Goal: Task Accomplishment & Management: Manage account settings

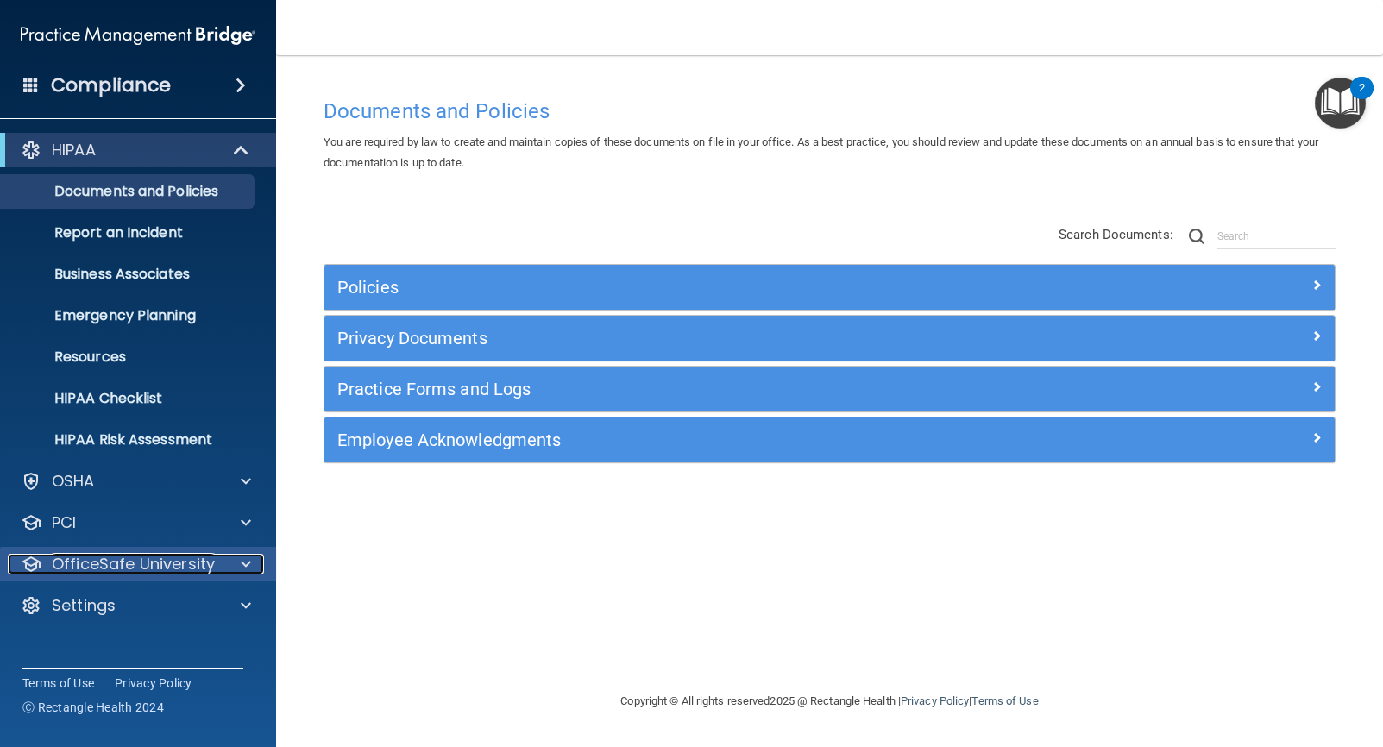
click at [236, 569] on div at bounding box center [243, 564] width 43 height 21
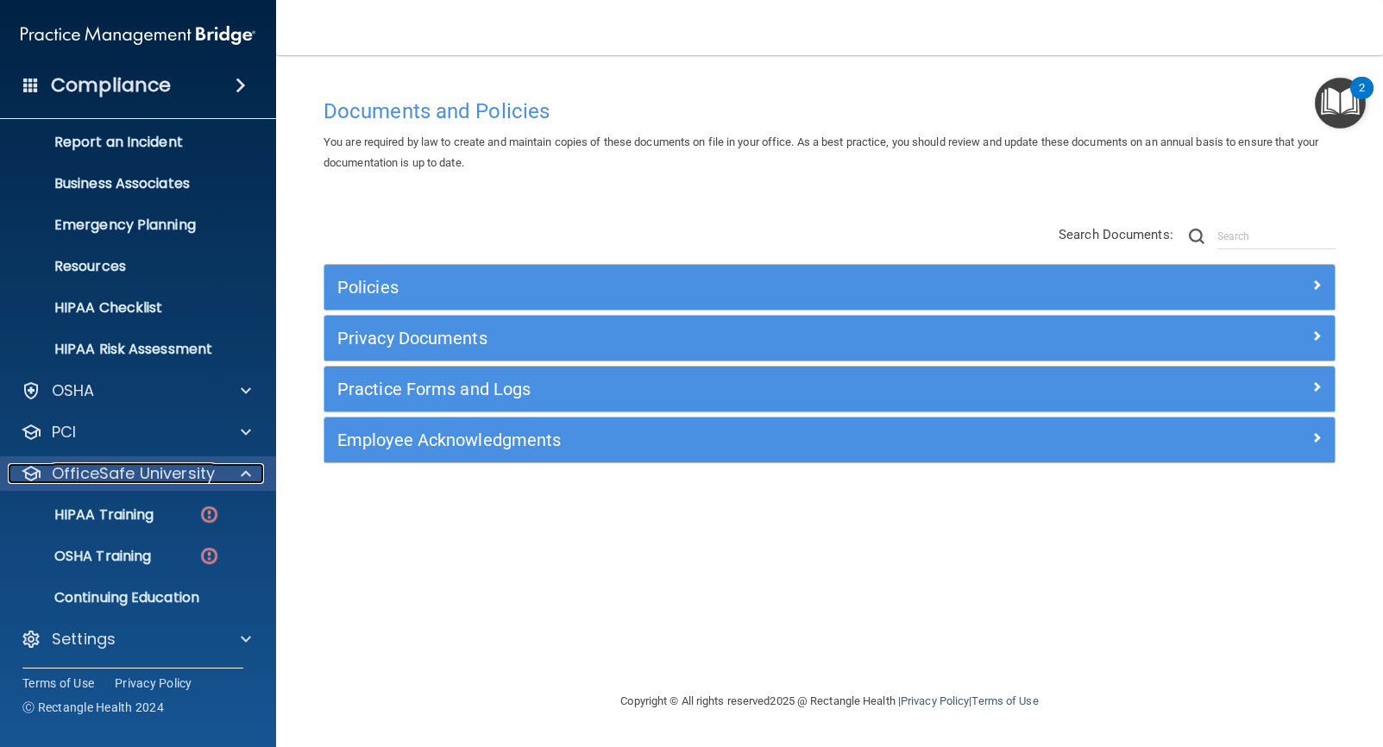
scroll to position [93, 0]
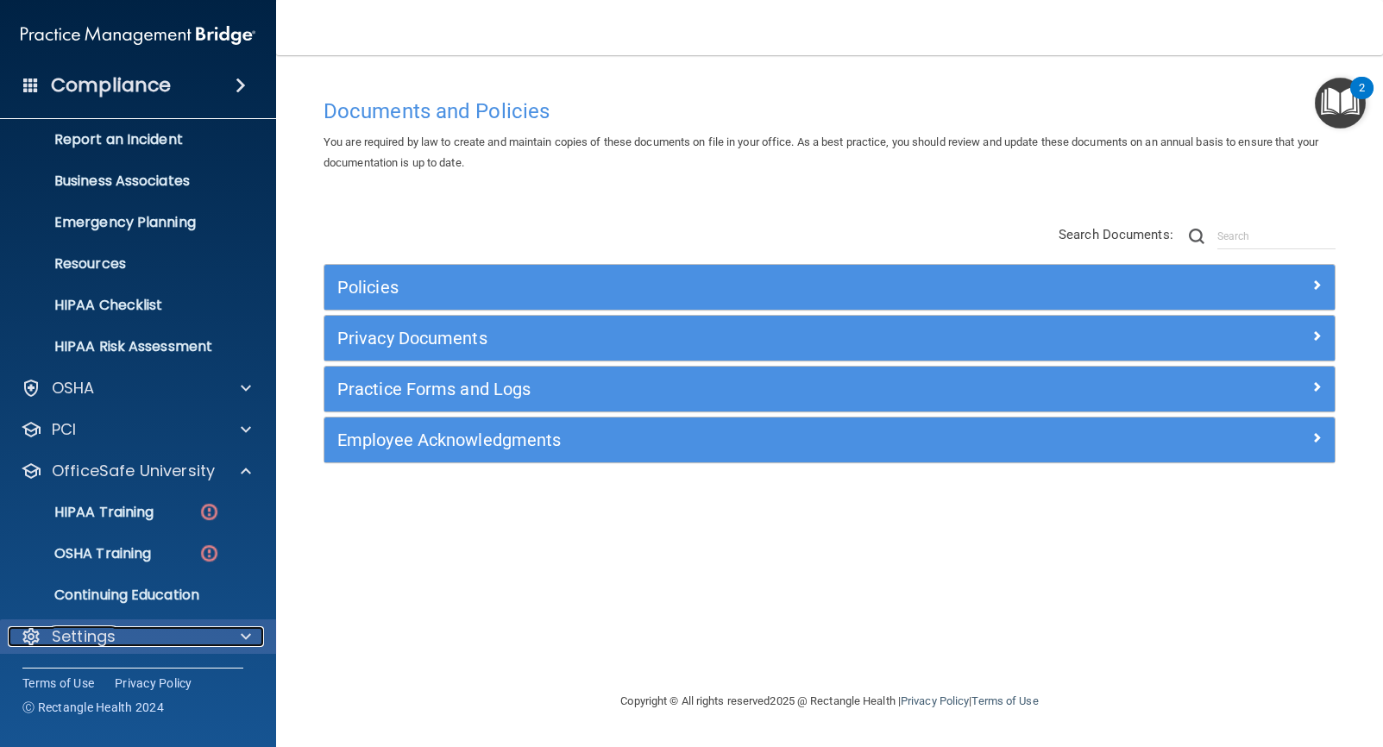
click at [198, 629] on div "Settings" at bounding box center [115, 636] width 214 height 21
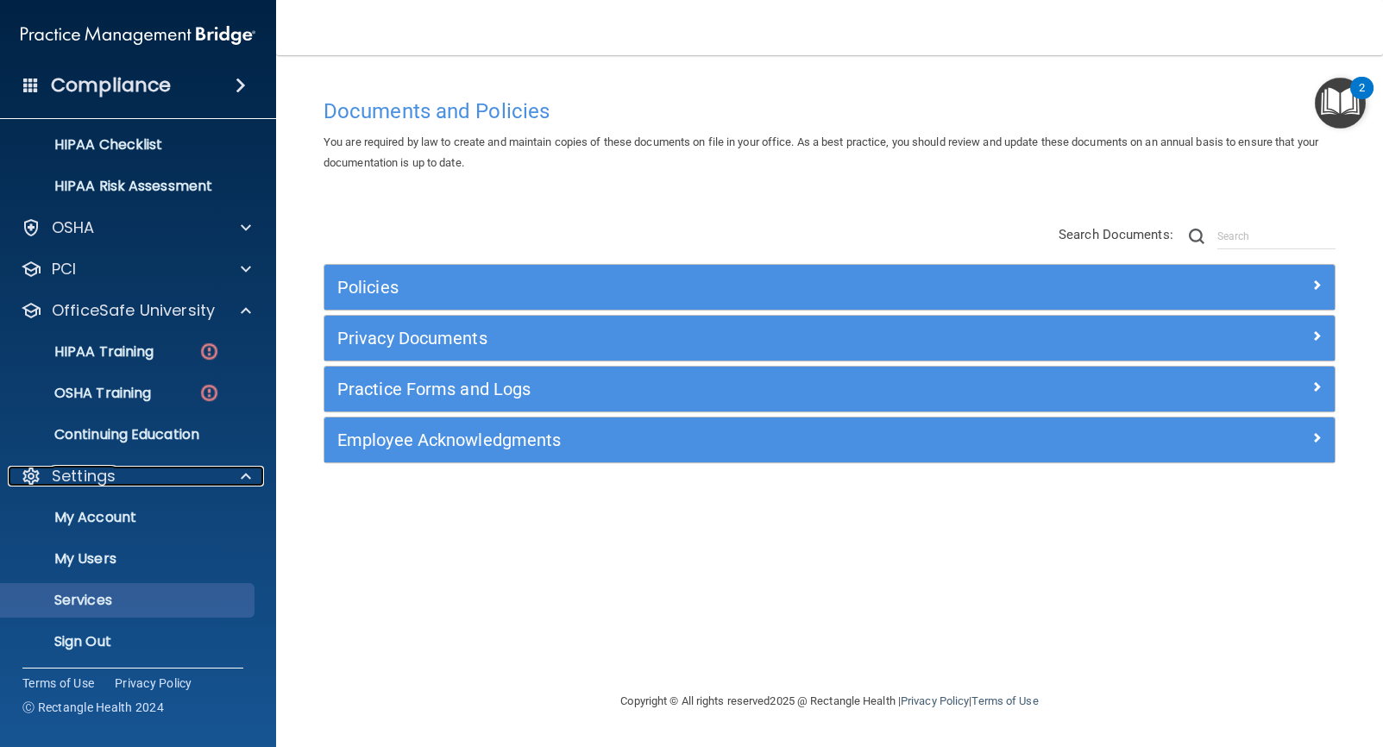
scroll to position [259, 0]
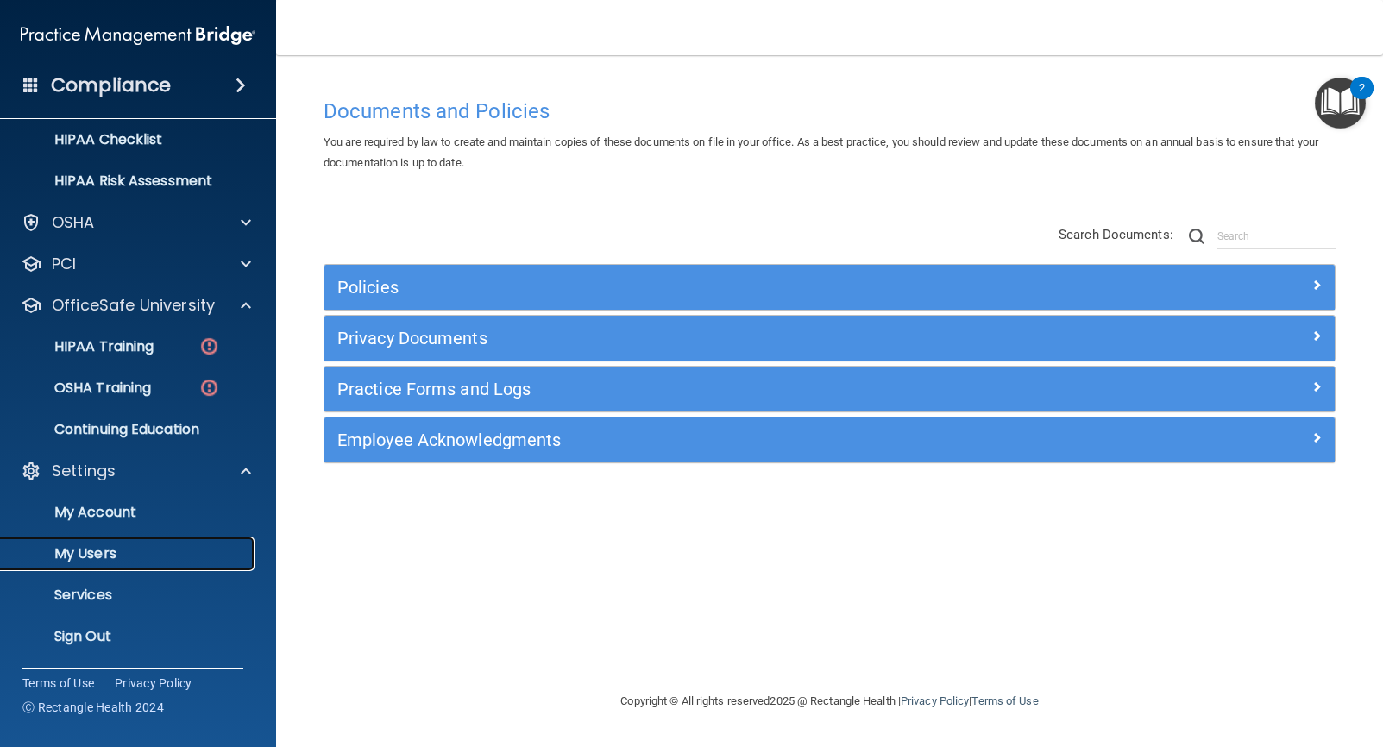
click at [99, 559] on p "My Users" at bounding box center [129, 553] width 236 height 17
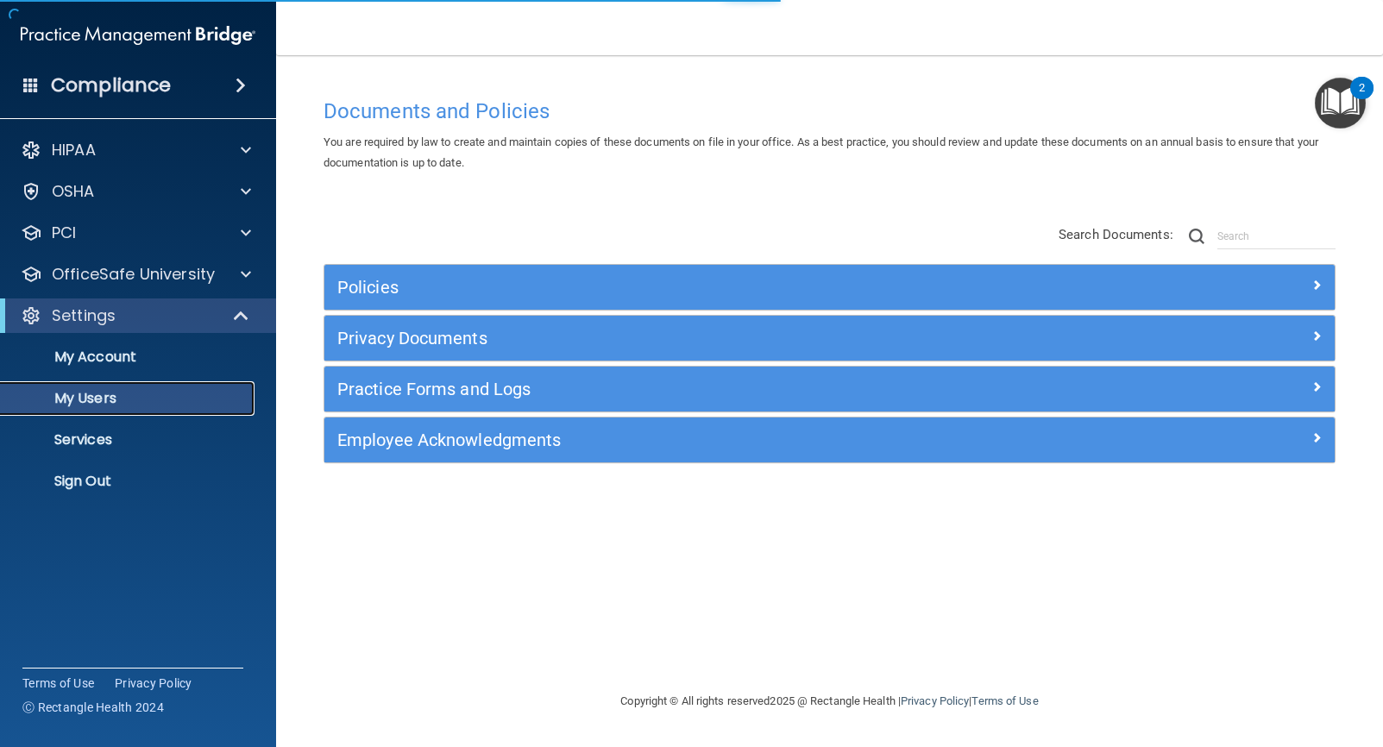
select select "20"
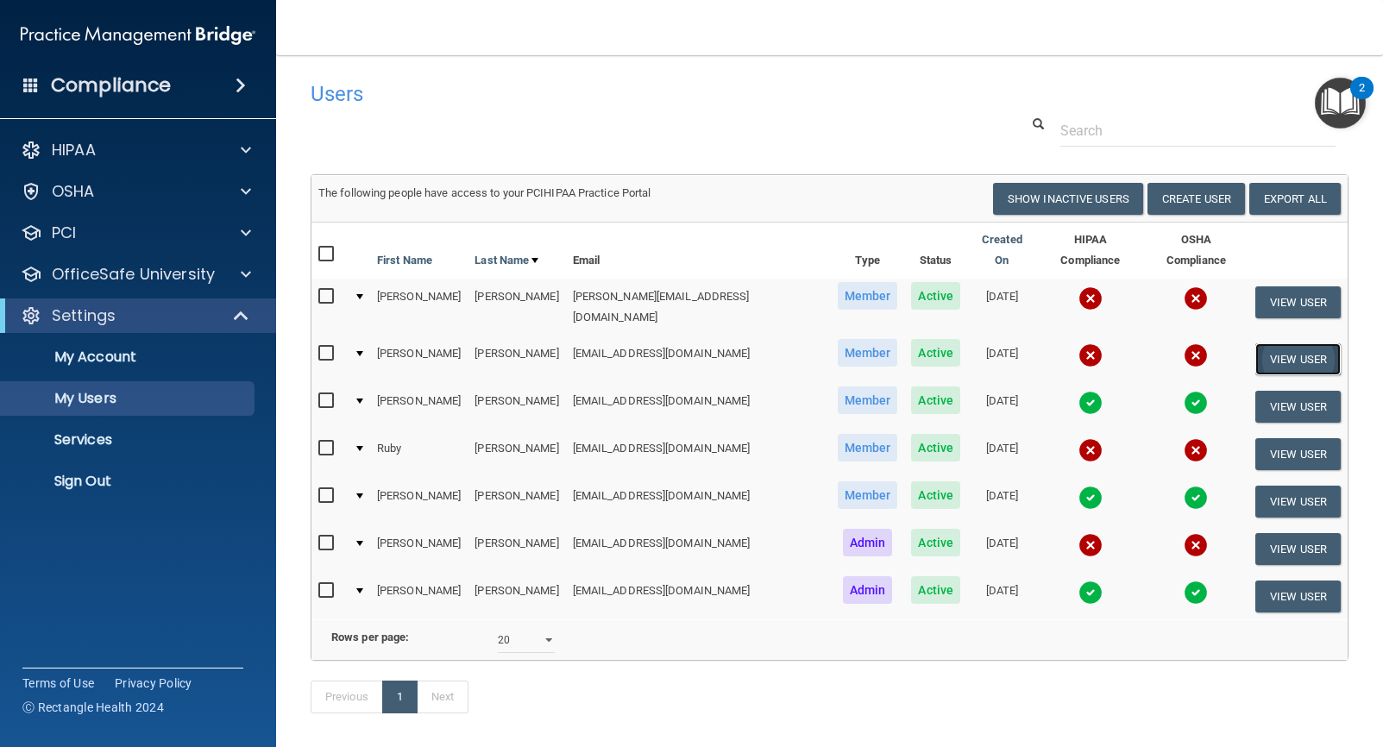
click at [1296, 343] on button "View User" at bounding box center [1297, 359] width 85 height 32
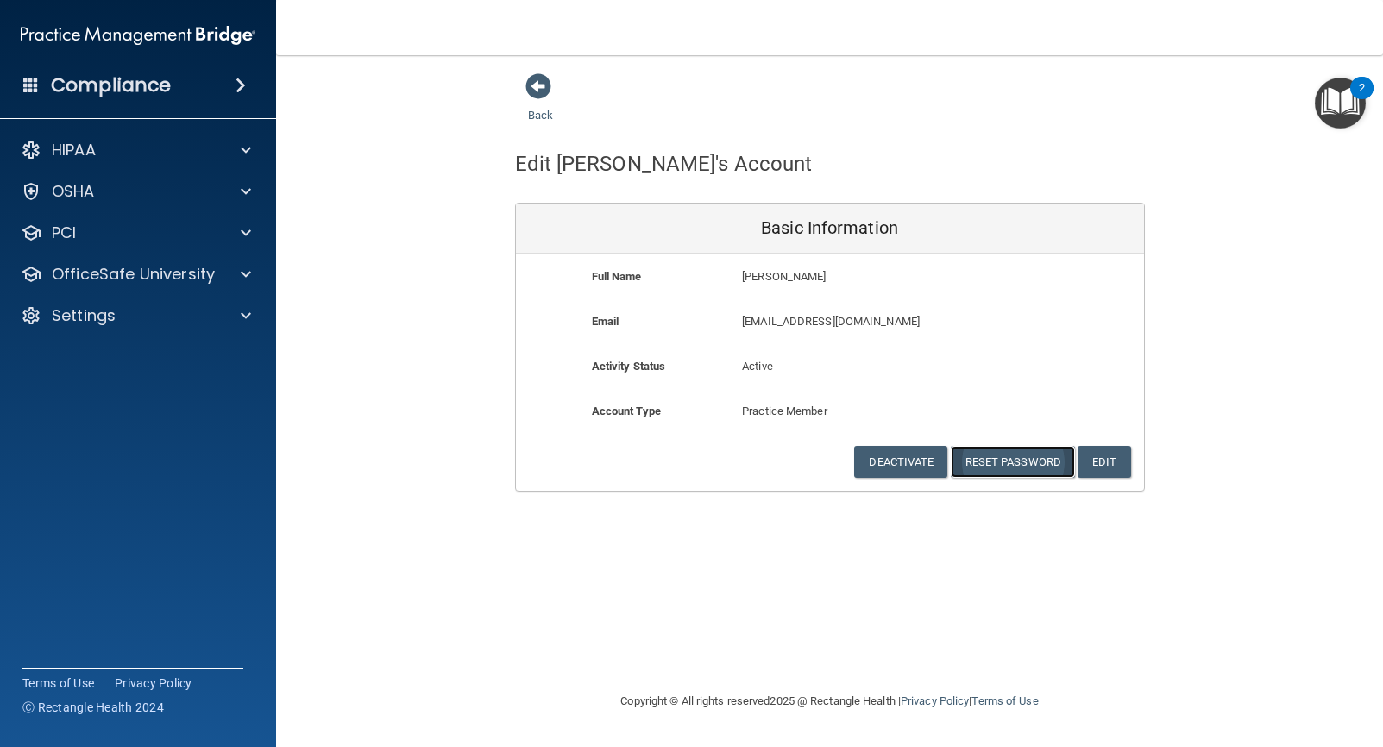
click at [991, 458] on button "Reset Password" at bounding box center [1013, 462] width 124 height 32
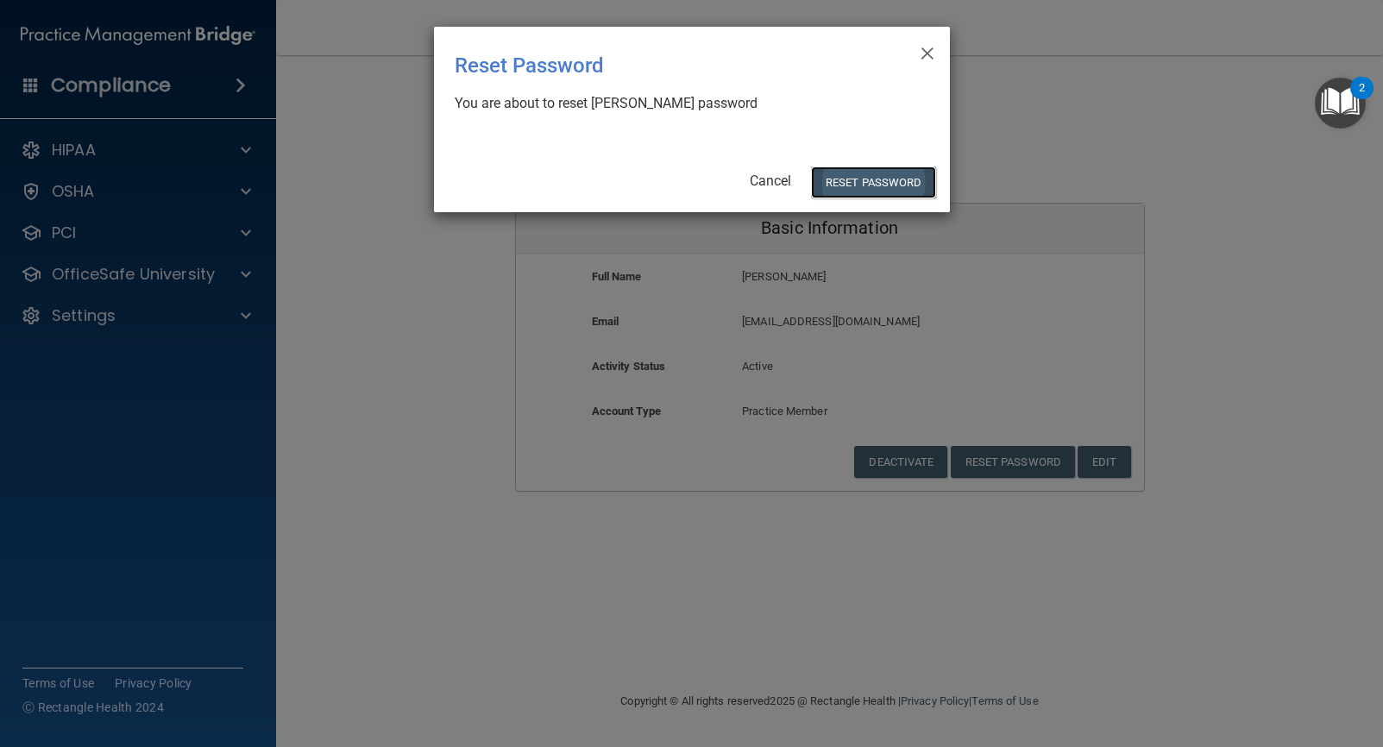
click at [895, 175] on button "Reset Password" at bounding box center [873, 183] width 124 height 32
click at [885, 186] on button "Reset Password" at bounding box center [873, 183] width 124 height 32
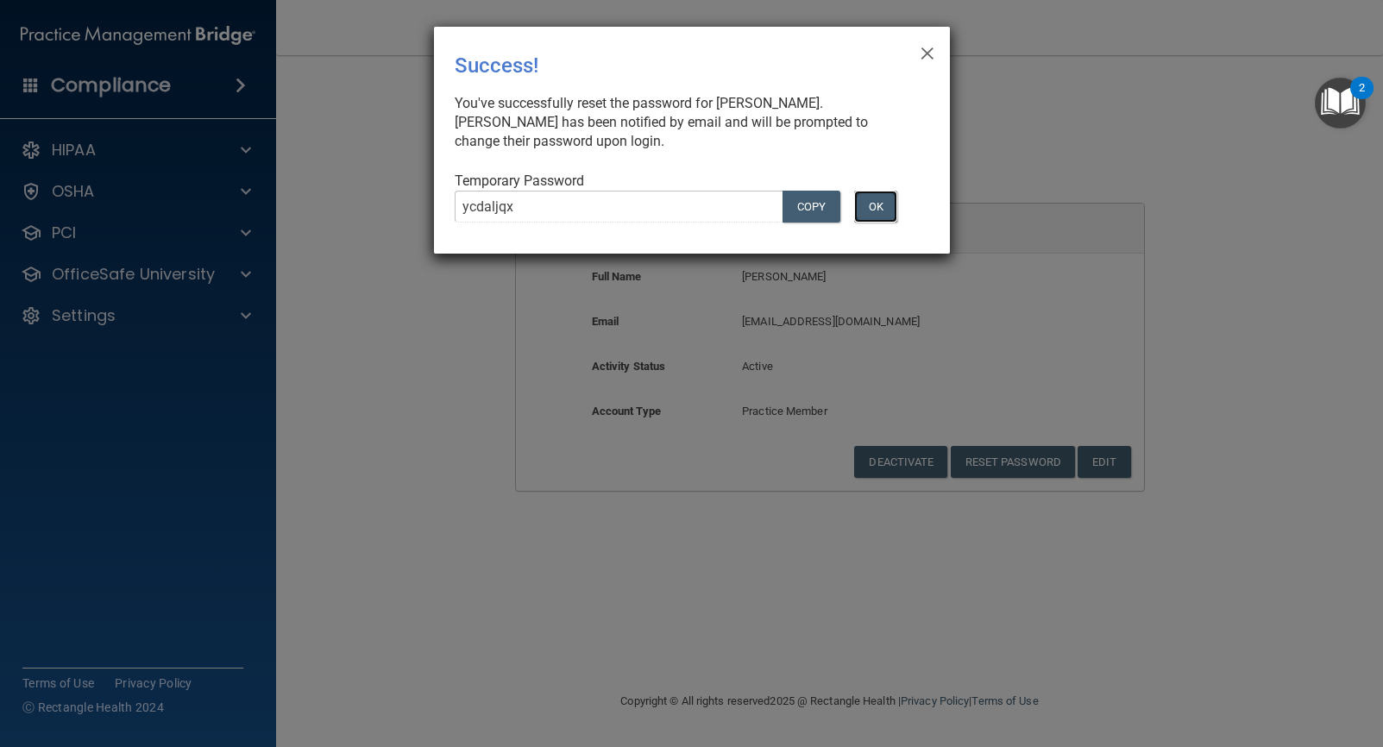
click at [884, 203] on button "OK" at bounding box center [875, 207] width 43 height 32
click at [889, 215] on button "OK" at bounding box center [875, 207] width 43 height 32
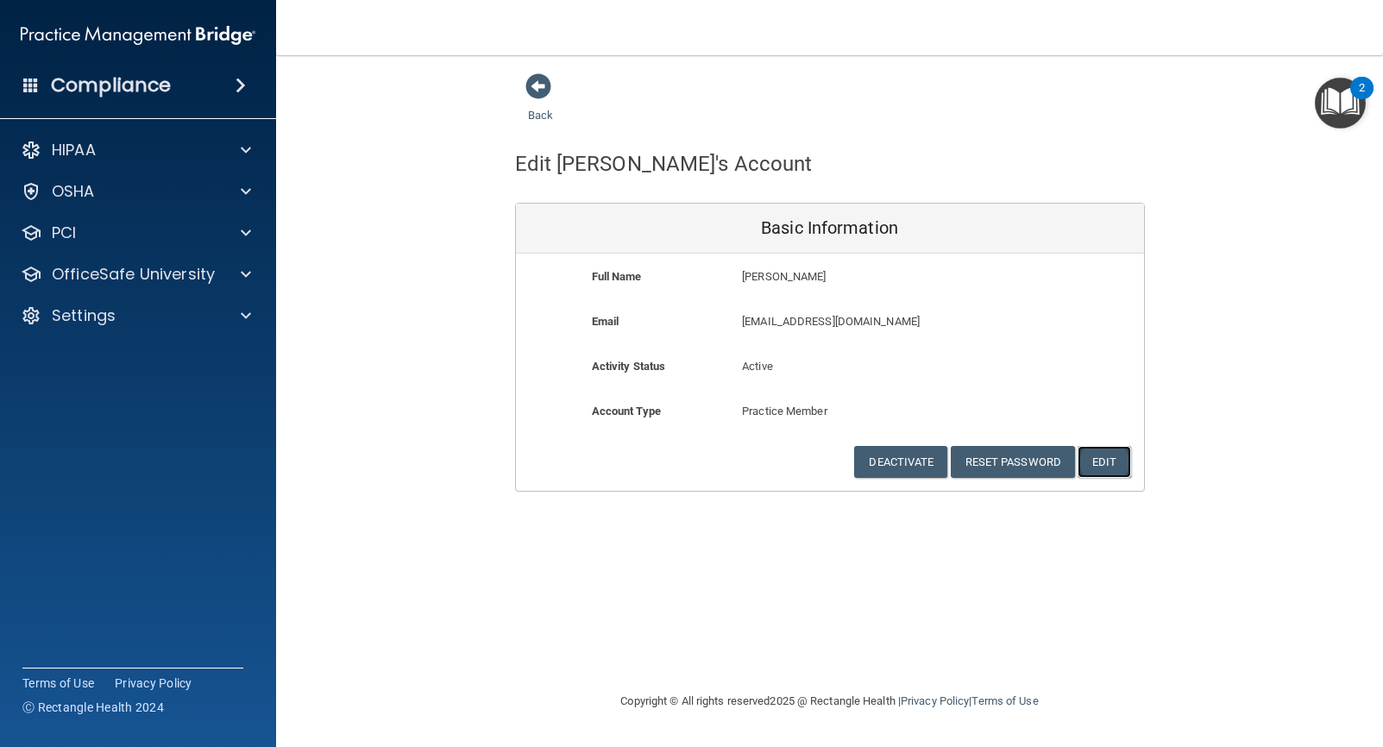
click at [1107, 458] on button "Edit" at bounding box center [1104, 462] width 53 height 32
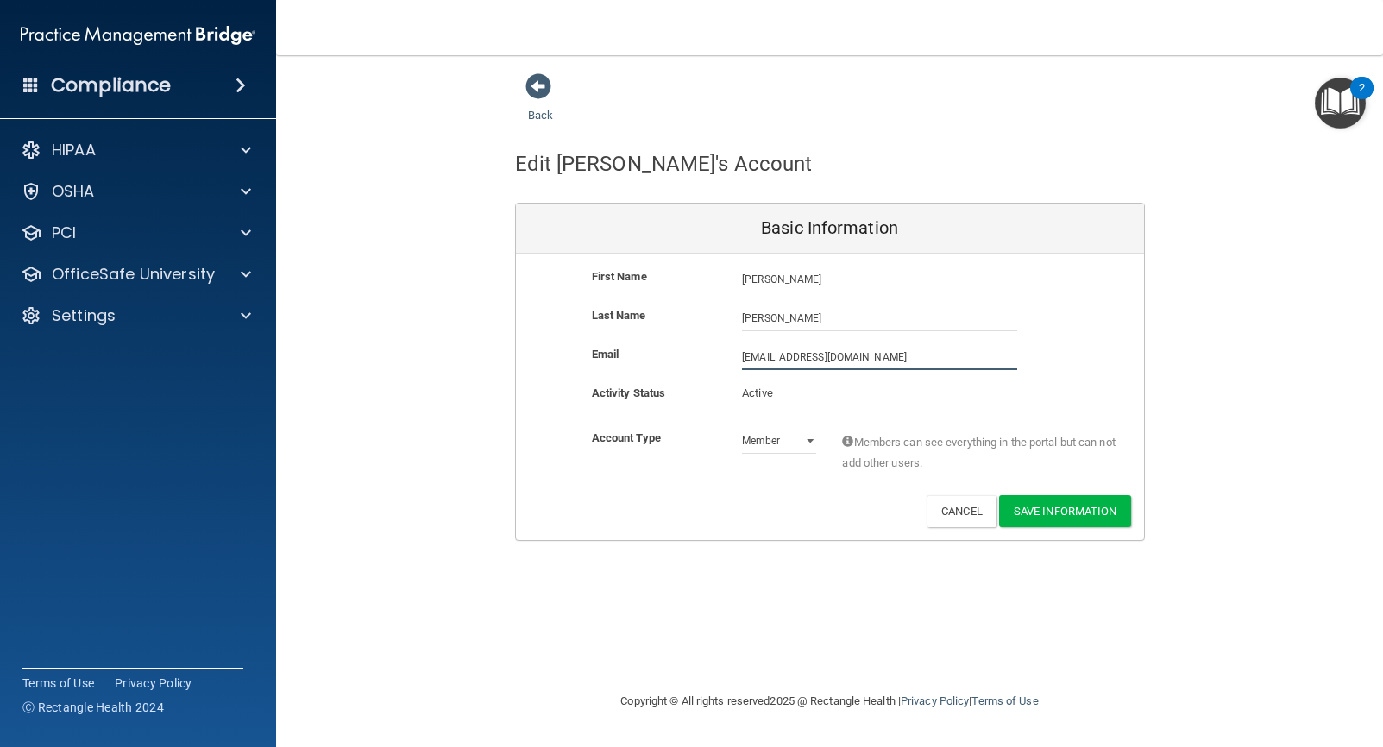
drag, startPoint x: 827, startPoint y: 357, endPoint x: 698, endPoint y: 354, distance: 128.6
click at [698, 354] on div "Email [EMAIL_ADDRESS][DOMAIN_NAME] [EMAIL_ADDRESS][DOMAIN_NAME]" at bounding box center [830, 357] width 628 height 26
drag, startPoint x: 853, startPoint y: 356, endPoint x: 824, endPoint y: 357, distance: 29.3
click at [824, 357] on input "[EMAIL_ADDRESS][DOMAIN_NAME]" at bounding box center [879, 357] width 275 height 26
type input "[EMAIL_ADDRESS][DOMAIN_NAME]"
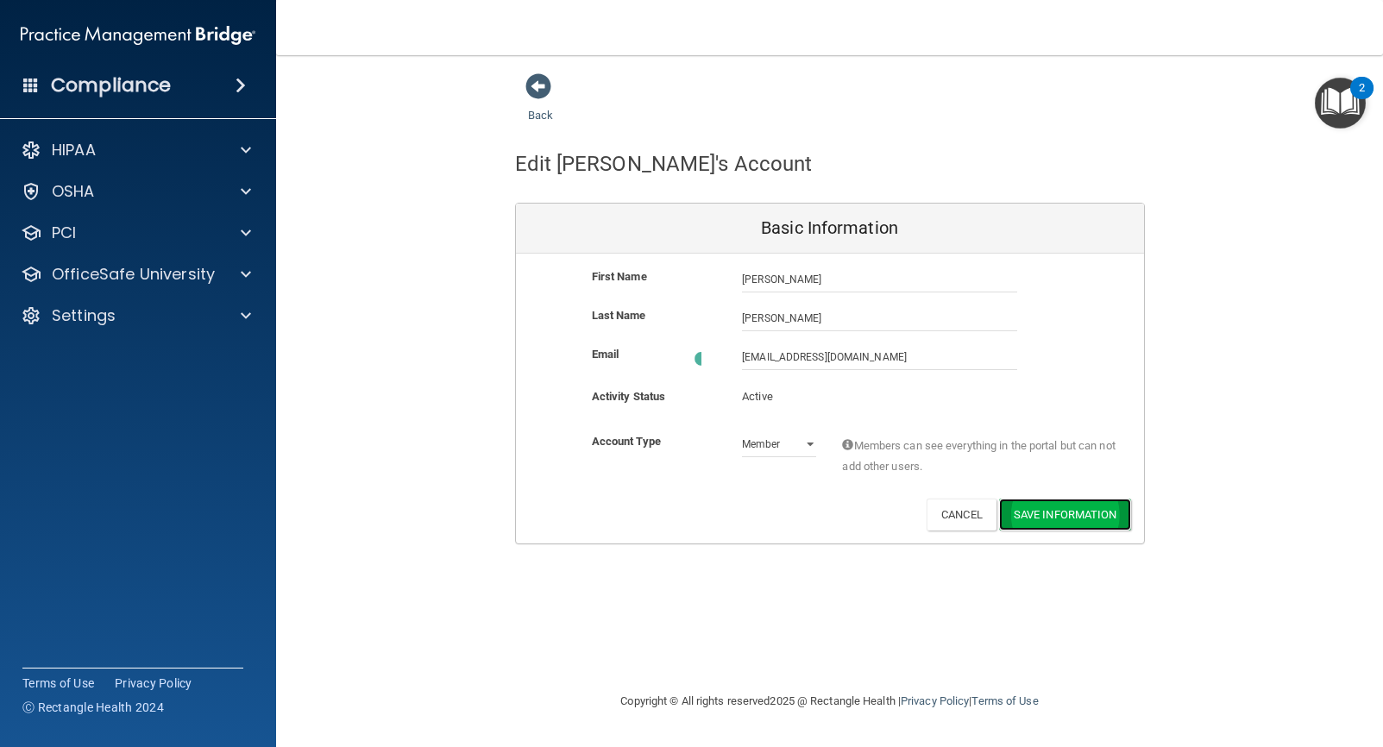
click at [1060, 508] on button "Save Information" at bounding box center [1065, 515] width 132 height 32
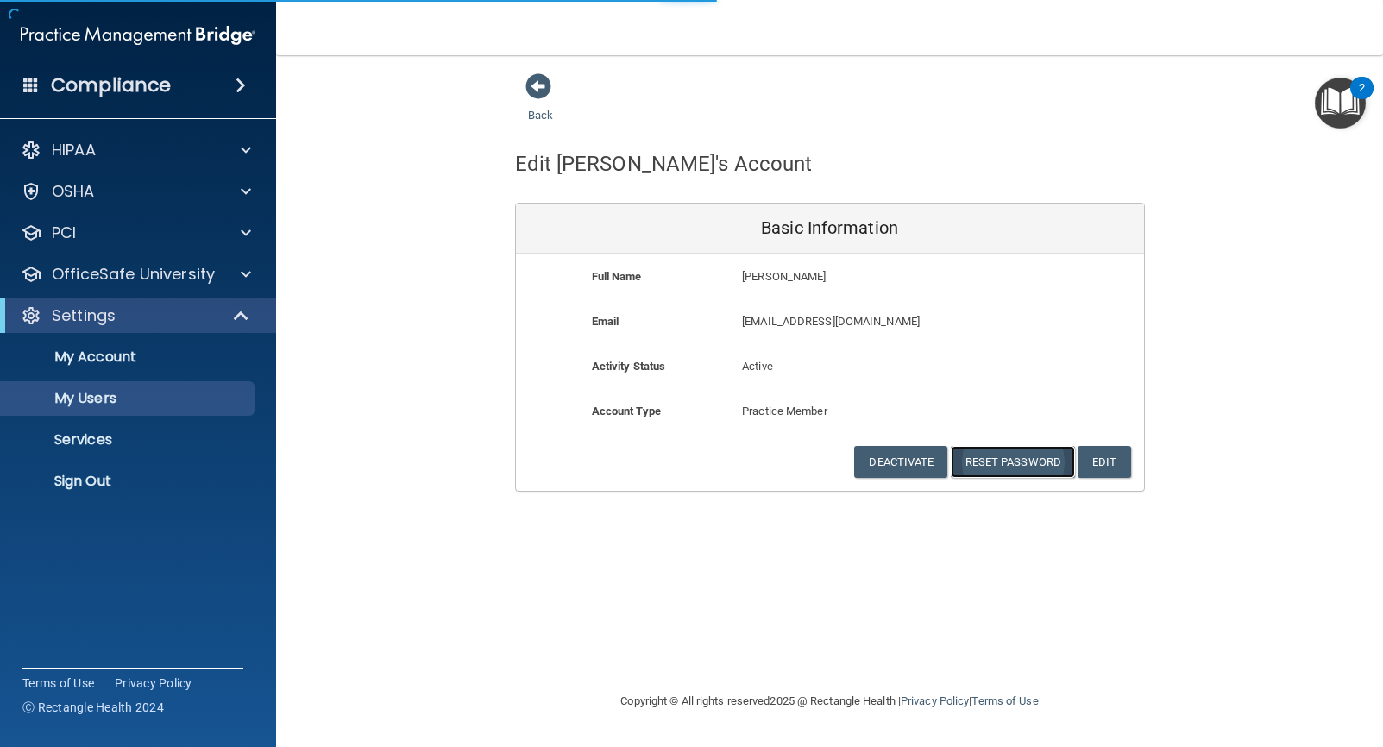
click at [1039, 463] on button "Reset Password" at bounding box center [1013, 462] width 124 height 32
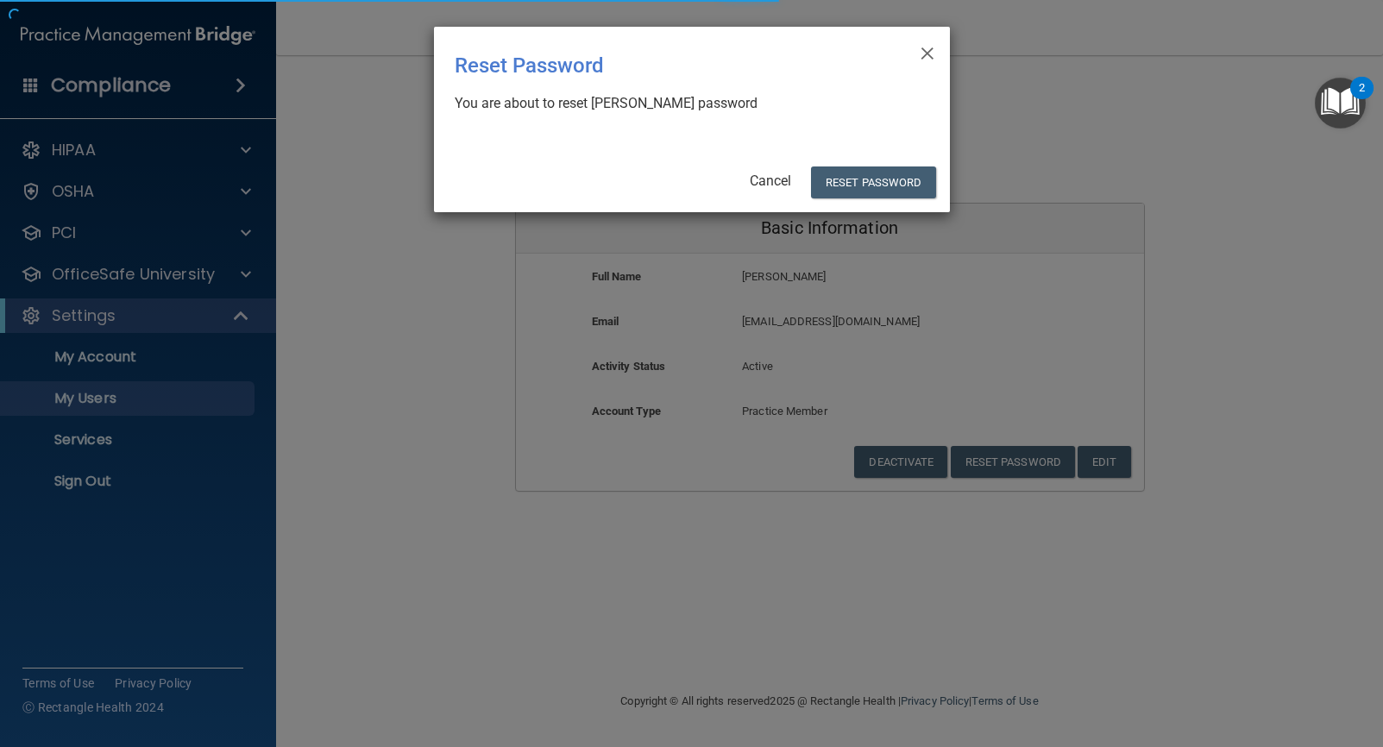
select select "20"
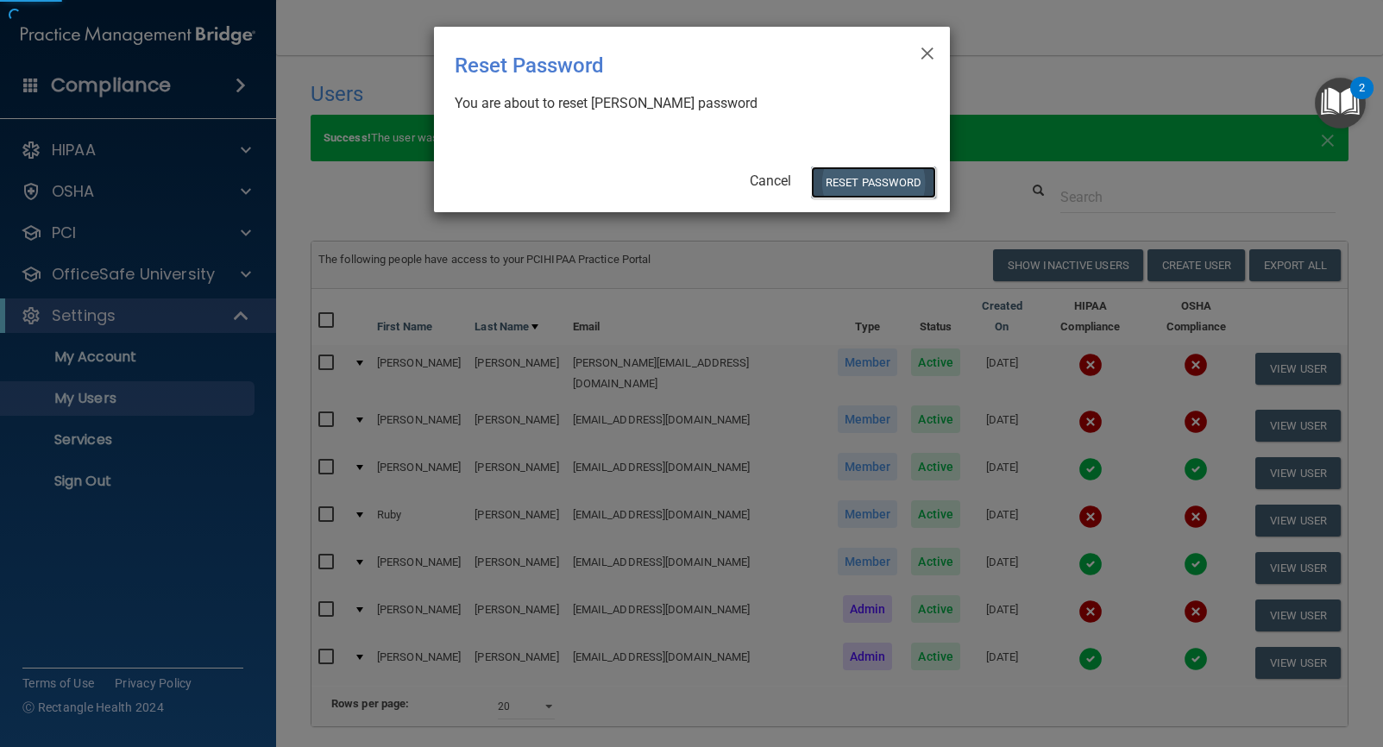
click at [887, 181] on button "Reset Password" at bounding box center [873, 183] width 124 height 32
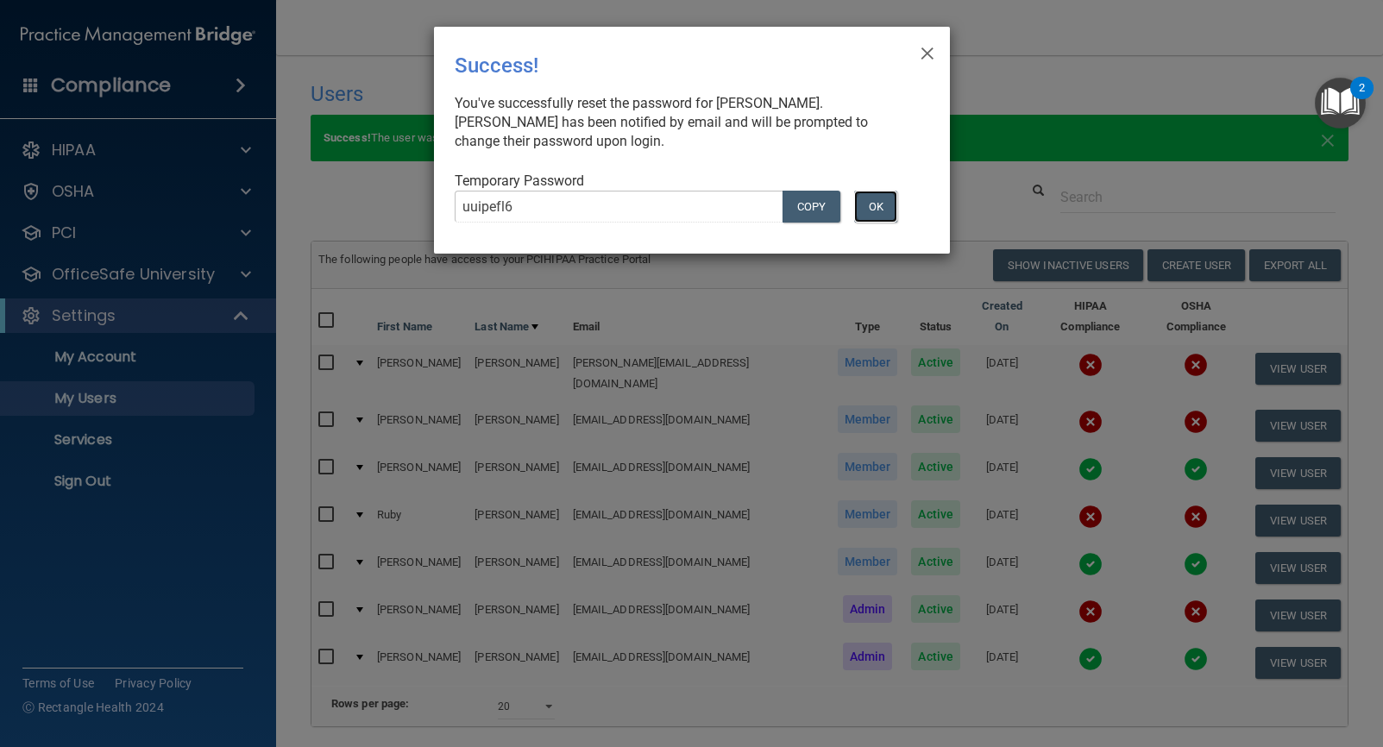
click at [880, 198] on button "OK" at bounding box center [875, 207] width 43 height 32
